Goal: Transaction & Acquisition: Book appointment/travel/reservation

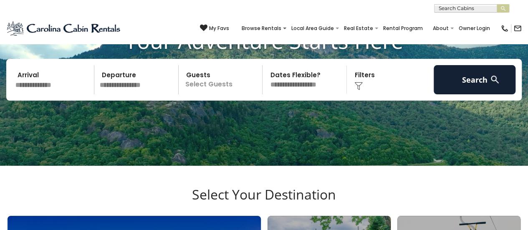
scroll to position [70, 0]
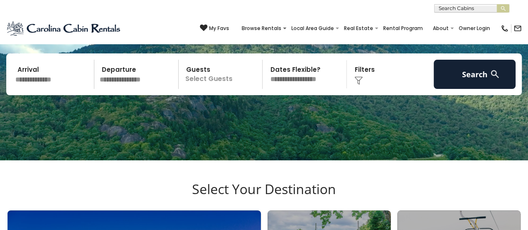
click at [38, 75] on input "text" at bounding box center [54, 74] width 82 height 29
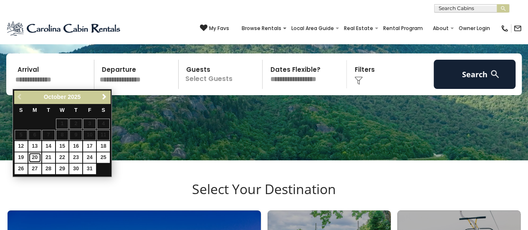
click at [36, 154] on link "20" at bounding box center [34, 157] width 13 height 10
type input "********"
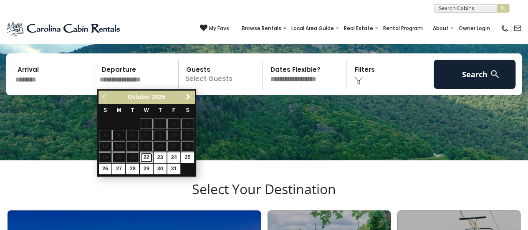
click at [147, 156] on link "22" at bounding box center [146, 157] width 13 height 10
type input "********"
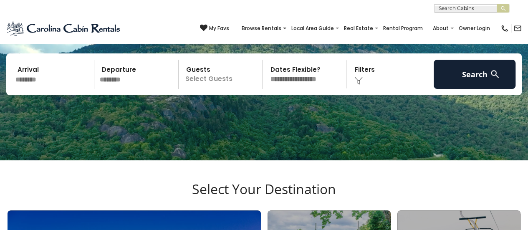
click at [216, 76] on p "Select Guests" at bounding box center [221, 74] width 81 height 29
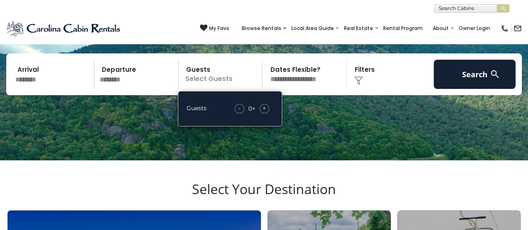
click at [266, 109] on div "+" at bounding box center [265, 109] width 10 height 10
click at [356, 77] on img at bounding box center [359, 80] width 8 height 8
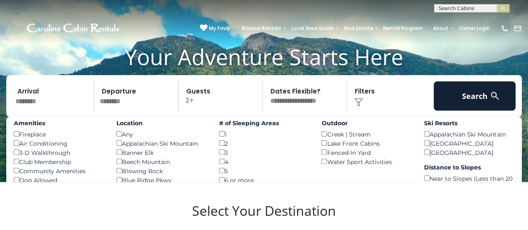
scroll to position [58, 0]
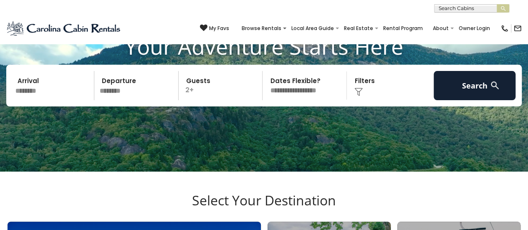
click at [362, 88] on img at bounding box center [359, 92] width 8 height 8
click at [359, 92] on img at bounding box center [359, 92] width 8 height 8
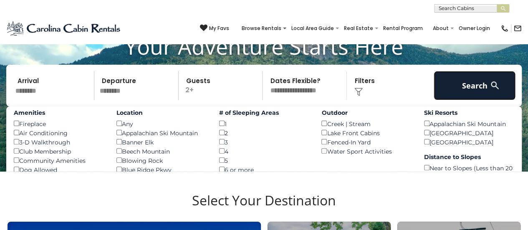
click at [474, 82] on button "Search" at bounding box center [475, 85] width 82 height 29
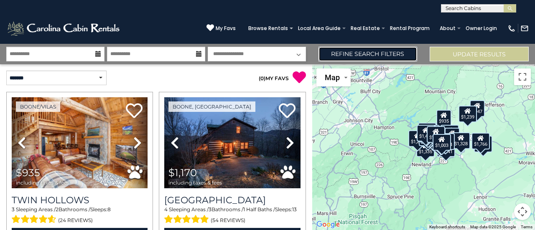
click at [353, 53] on link "Refine Search Filters" at bounding box center [367, 54] width 99 height 15
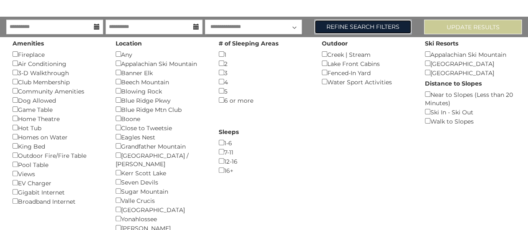
scroll to position [54, 0]
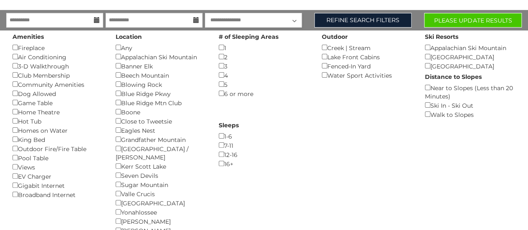
click at [136, 86] on div "Blowing Rock ()" at bounding box center [161, 84] width 91 height 9
click at [118, 162] on div "Kerr Scott Lake ()" at bounding box center [161, 166] width 91 height 9
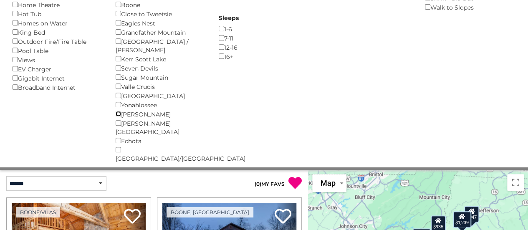
scroll to position [165, 0]
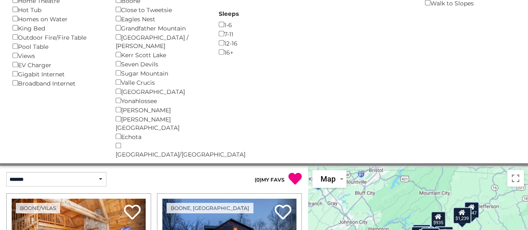
click at [123, 115] on div "Linville Falls ()" at bounding box center [161, 123] width 91 height 18
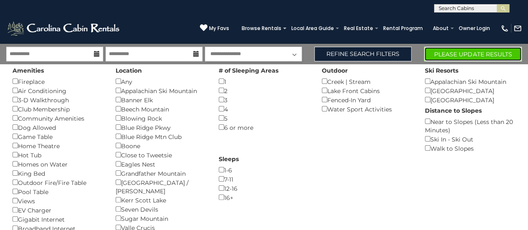
click at [500, 56] on button "Please Update Results" at bounding box center [473, 54] width 98 height 15
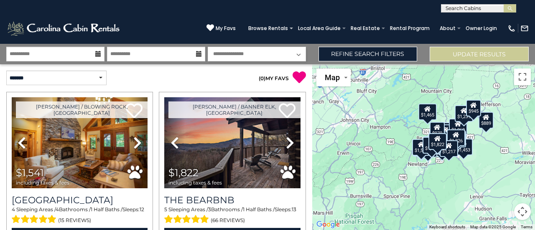
click at [236, 81] on p "( 0 ) MY FAVS" at bounding box center [231, 78] width 150 height 14
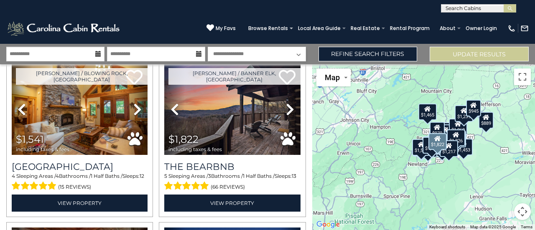
scroll to position [50, 0]
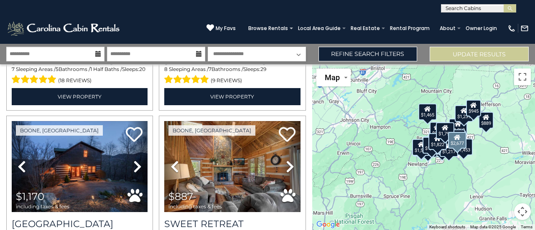
click at [236, 81] on div "Renaissance Lodge 8 Sleeping Areas / 7 Bathrooms / Sleeps: 29 (9 reviews) View …" at bounding box center [232, 79] width 136 height 51
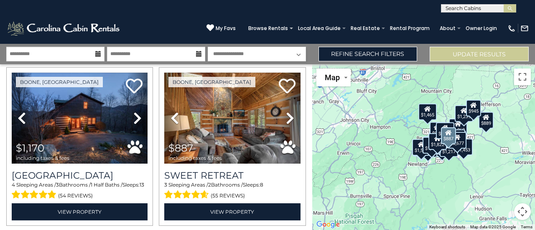
scroll to position [518, 0]
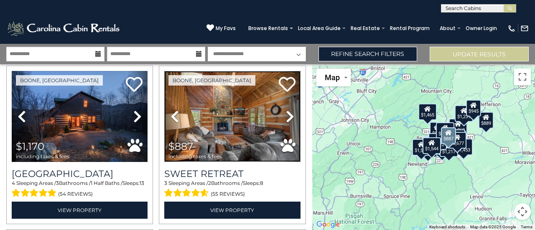
click at [236, 125] on img at bounding box center [232, 116] width 136 height 91
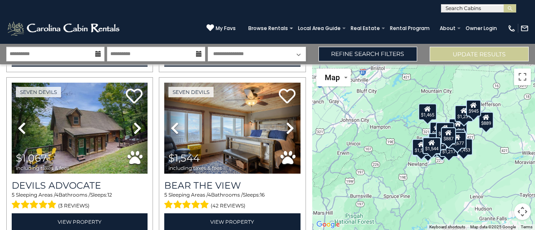
scroll to position [685, 0]
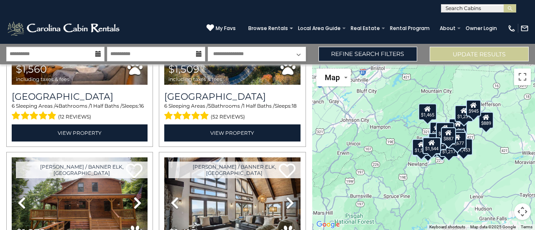
click at [305, 106] on div "Boone / Blowing Rock, NC Next" at bounding box center [156, 70] width 312 height 2458
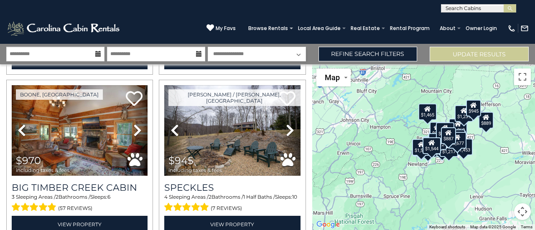
scroll to position [2341, 0]
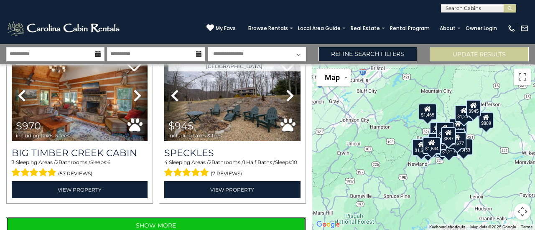
click at [174, 217] on button "Show More" at bounding box center [155, 225] width 299 height 17
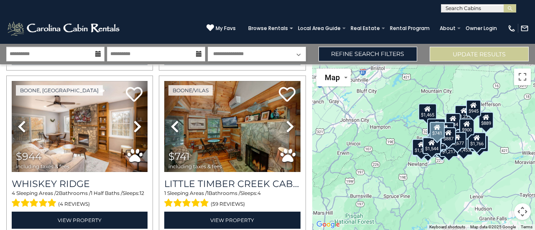
scroll to position [2462, 0]
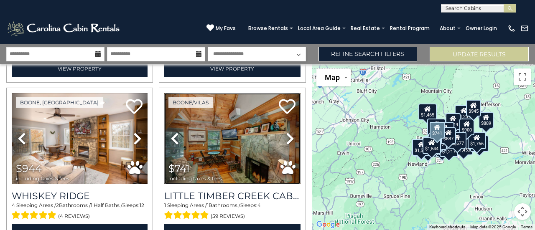
click at [203, 95] on img at bounding box center [232, 138] width 136 height 91
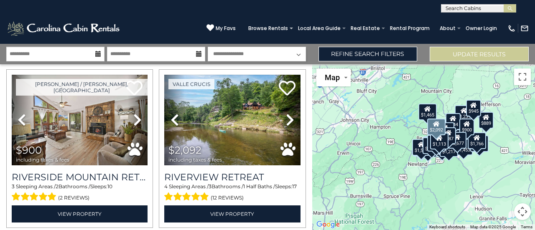
scroll to position [2973, 0]
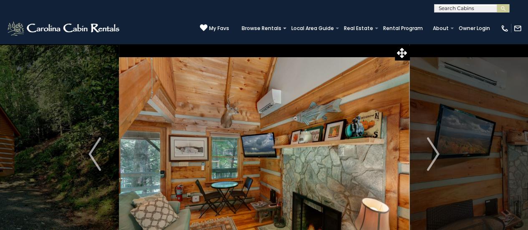
click at [434, 145] on img "Next" at bounding box center [433, 153] width 13 height 33
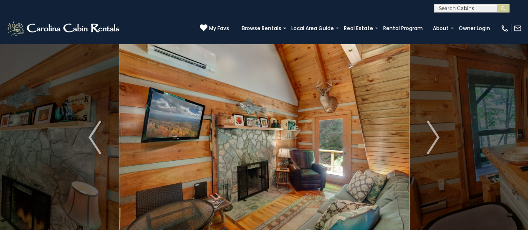
scroll to position [33, 0]
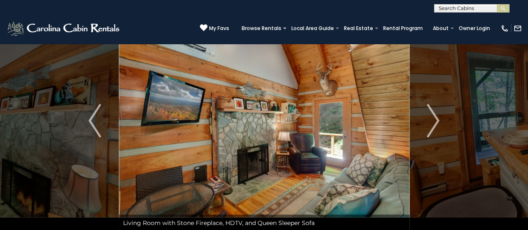
click at [433, 134] on img "Next" at bounding box center [433, 120] width 13 height 33
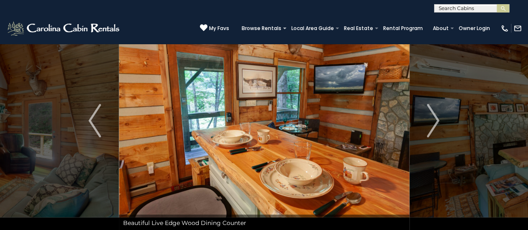
click at [433, 134] on img "Next" at bounding box center [433, 120] width 13 height 33
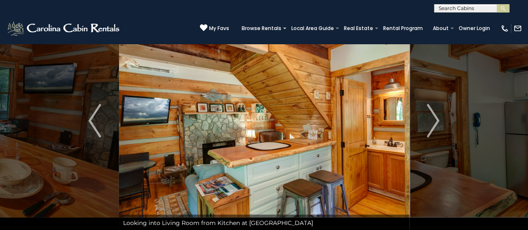
click at [433, 134] on img "Next" at bounding box center [433, 120] width 13 height 33
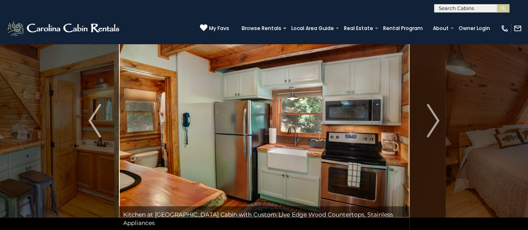
click at [433, 134] on img "Next" at bounding box center [433, 120] width 13 height 33
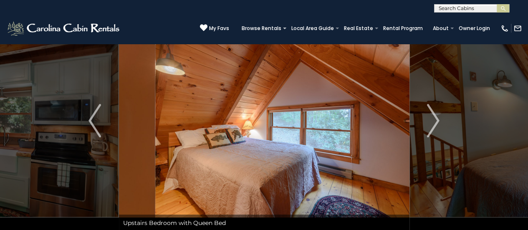
click at [433, 134] on img "Next" at bounding box center [433, 120] width 13 height 33
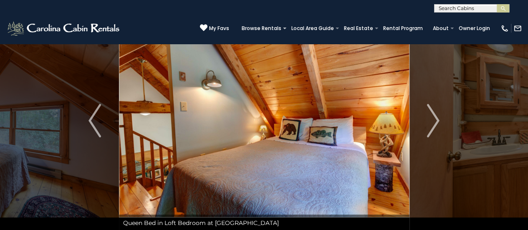
click at [433, 134] on img "Next" at bounding box center [433, 120] width 13 height 33
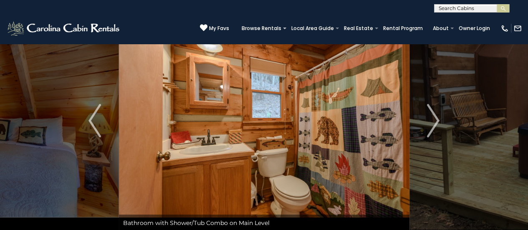
click at [433, 134] on img "Next" at bounding box center [433, 120] width 13 height 33
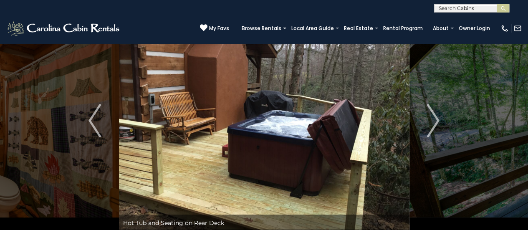
click at [433, 134] on img "Next" at bounding box center [433, 120] width 13 height 33
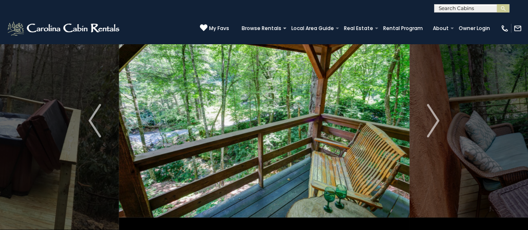
click at [433, 134] on img "Next" at bounding box center [433, 120] width 13 height 33
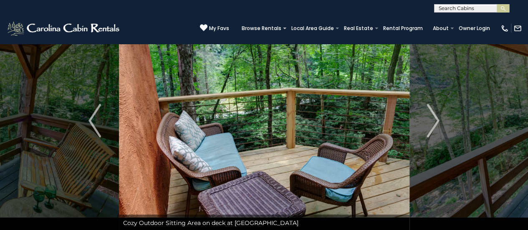
click at [433, 134] on img "Next" at bounding box center [433, 120] width 13 height 33
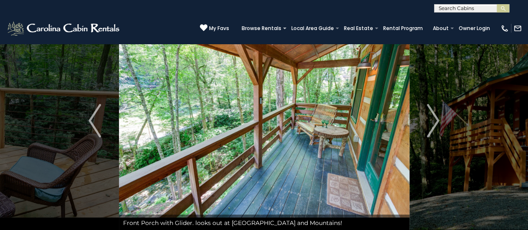
click at [433, 134] on img "Next" at bounding box center [433, 120] width 13 height 33
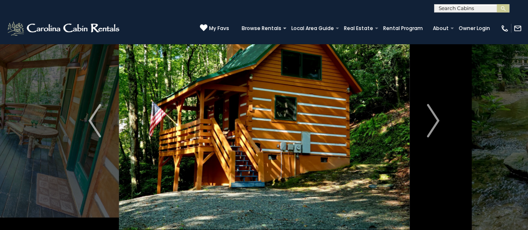
click at [433, 134] on img "Next" at bounding box center [433, 120] width 13 height 33
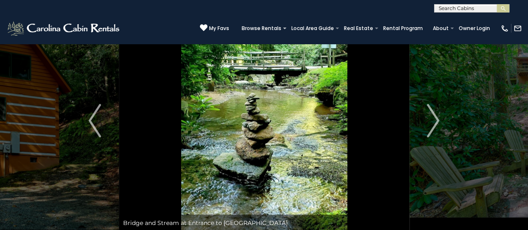
click at [433, 134] on img "Next" at bounding box center [433, 120] width 13 height 33
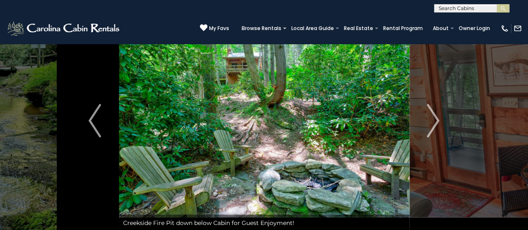
click at [433, 134] on img "Next" at bounding box center [433, 120] width 13 height 33
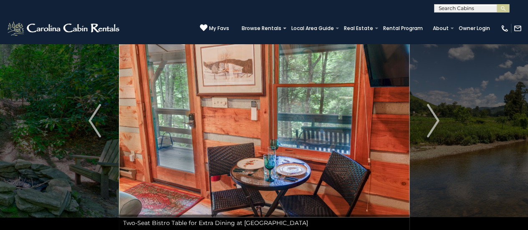
click at [433, 134] on img "Next" at bounding box center [433, 120] width 13 height 33
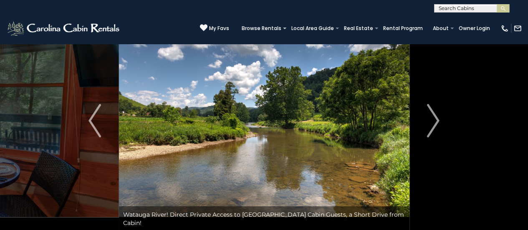
click at [433, 134] on img "Next" at bounding box center [433, 120] width 13 height 33
